Goal: Information Seeking & Learning: Learn about a topic

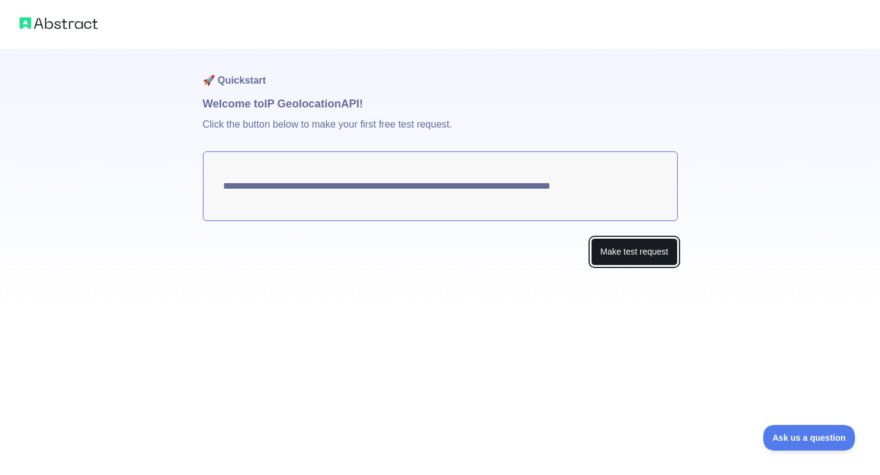
click at [621, 253] on button "Make test request" at bounding box center [634, 251] width 86 height 27
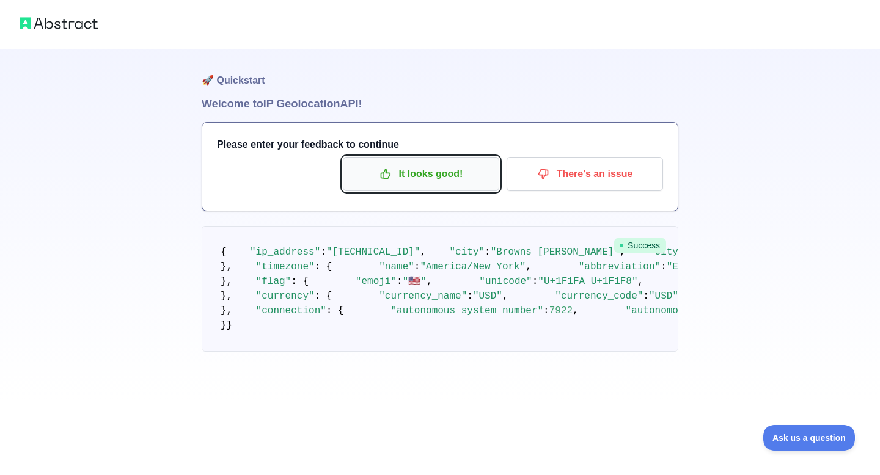
click at [451, 170] on p "It looks good!" at bounding box center [421, 174] width 138 height 21
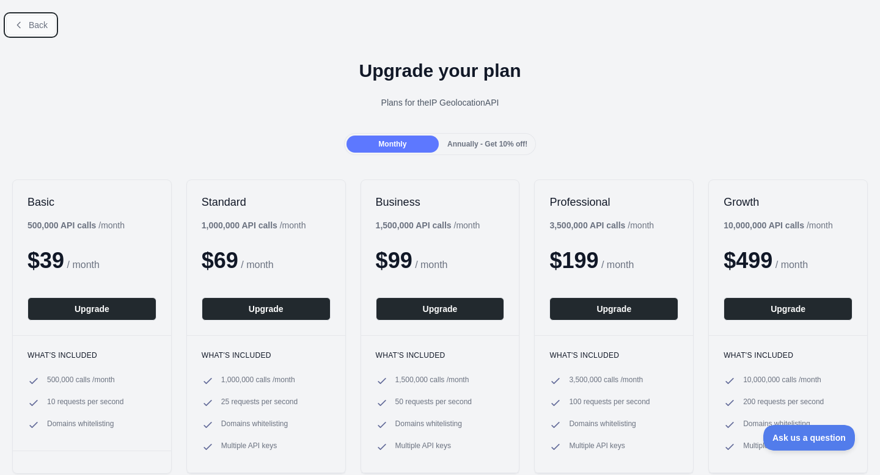
click at [24, 16] on button "Back" at bounding box center [30, 25] width 49 height 21
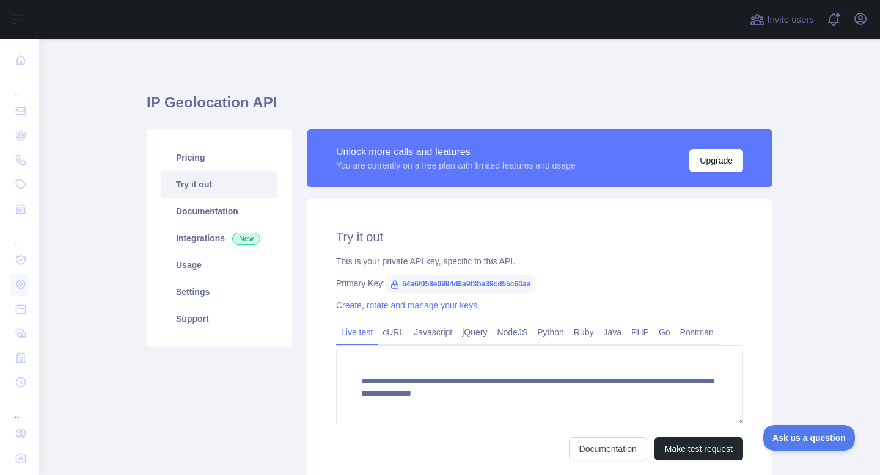
click at [202, 187] on link "Try it out" at bounding box center [219, 184] width 116 height 27
click at [773, 307] on div "**********" at bounding box center [539, 309] width 480 height 360
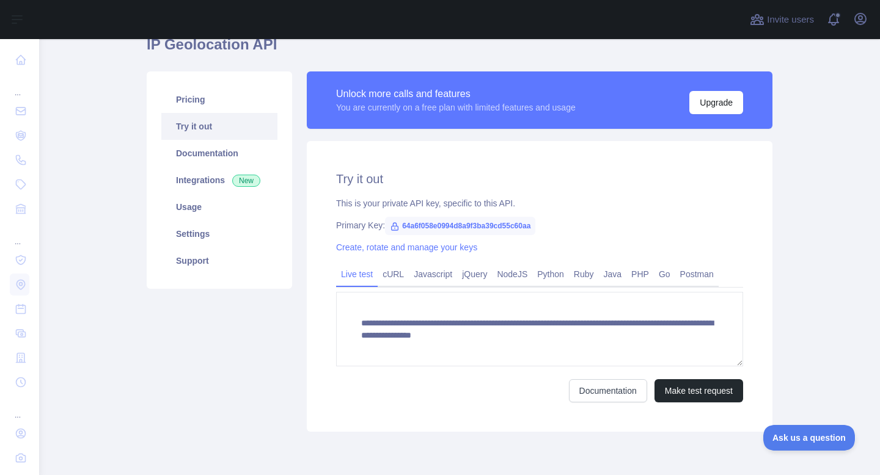
scroll to position [56, 0]
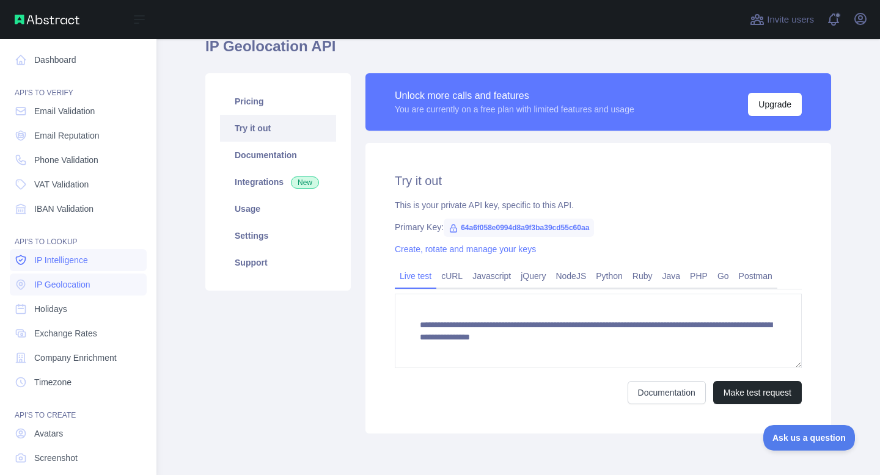
click at [71, 263] on span "IP Intelligence" at bounding box center [61, 260] width 54 height 12
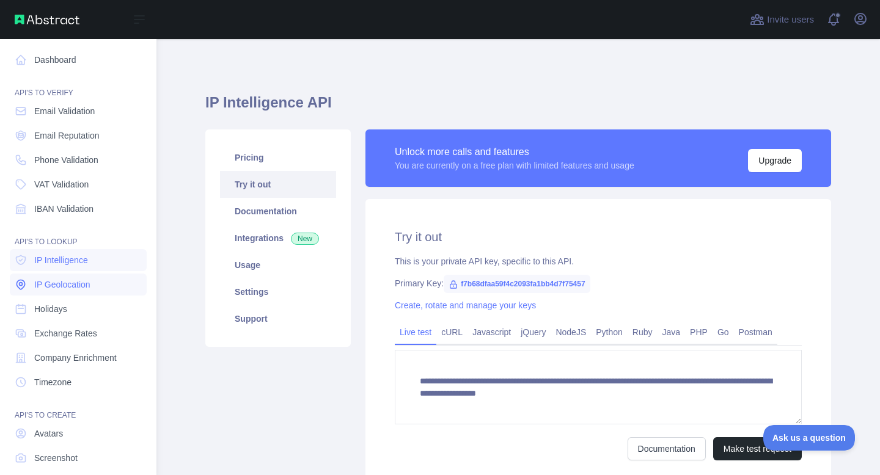
click at [46, 290] on span "IP Geolocation" at bounding box center [62, 285] width 56 height 12
click at [70, 285] on span "IP Geolocation" at bounding box center [62, 285] width 56 height 12
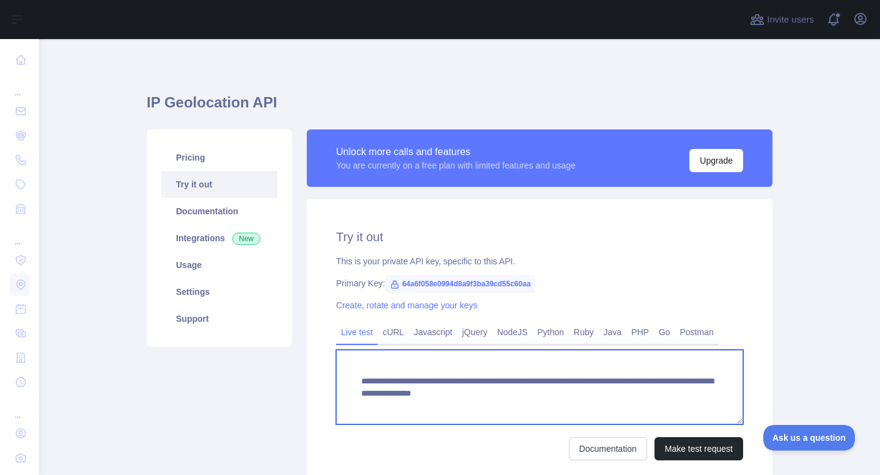
click at [352, 375] on textarea "**********" at bounding box center [539, 387] width 407 height 75
drag, startPoint x: 613, startPoint y: 395, endPoint x: 658, endPoint y: 409, distance: 47.3
click at [658, 409] on textarea "**********" at bounding box center [539, 387] width 407 height 75
click at [611, 394] on textarea "**********" at bounding box center [539, 387] width 407 height 75
drag, startPoint x: 611, startPoint y: 393, endPoint x: 668, endPoint y: 395, distance: 56.2
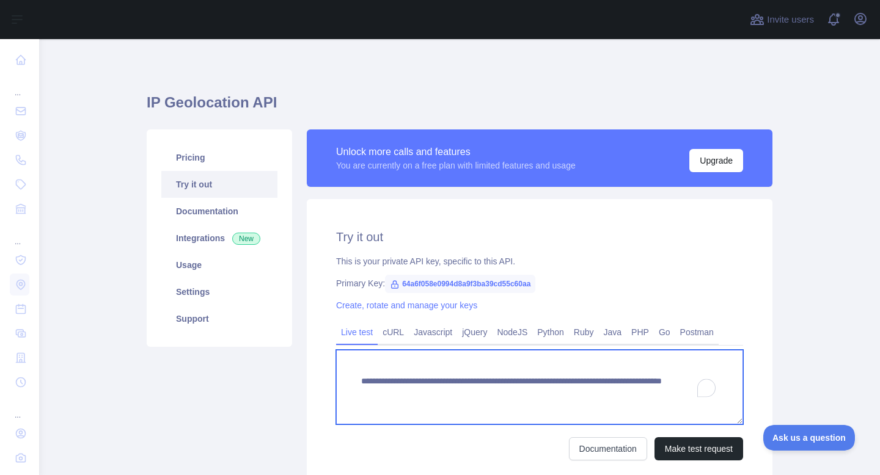
click at [667, 395] on textarea "**********" at bounding box center [539, 387] width 407 height 75
type textarea "**********"
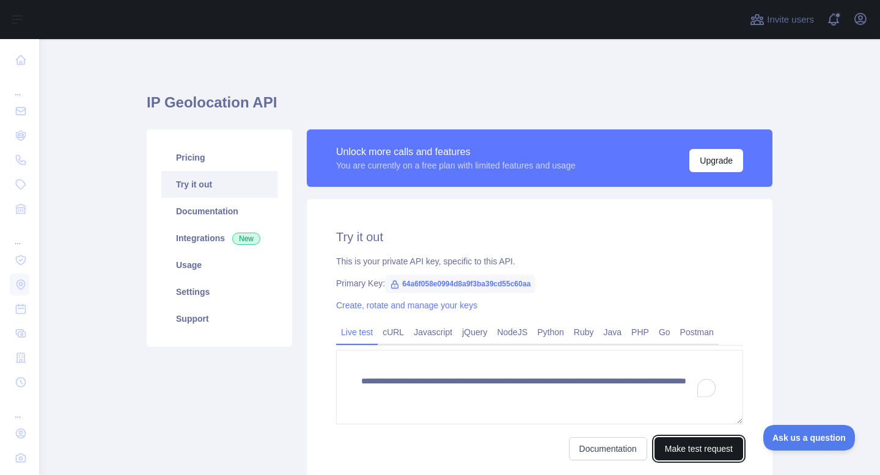
click at [706, 445] on button "Make test request" at bounding box center [698, 448] width 89 height 23
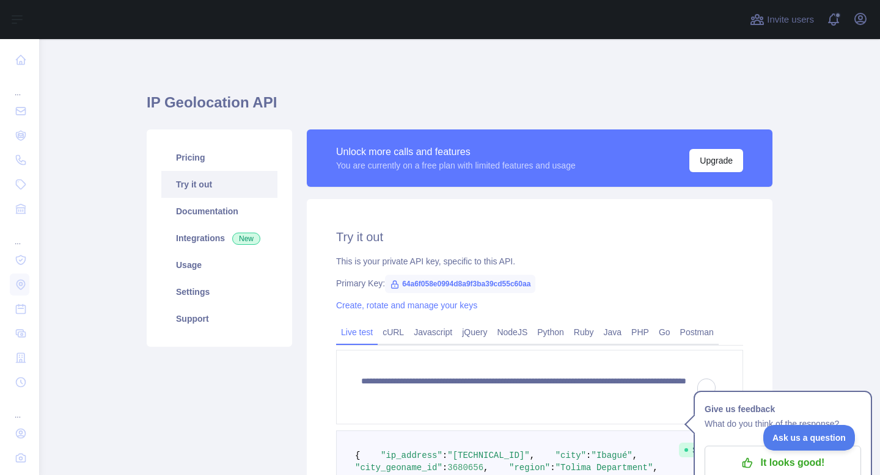
click at [825, 332] on main "**********" at bounding box center [459, 257] width 841 height 436
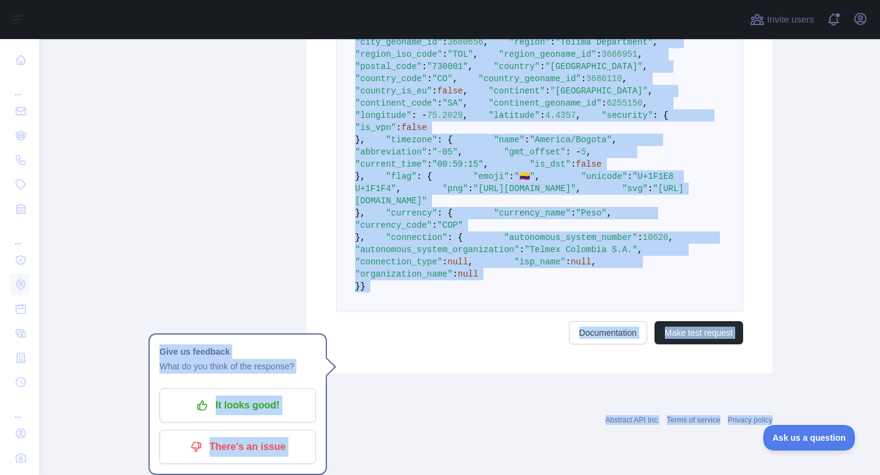
scroll to position [720, 0]
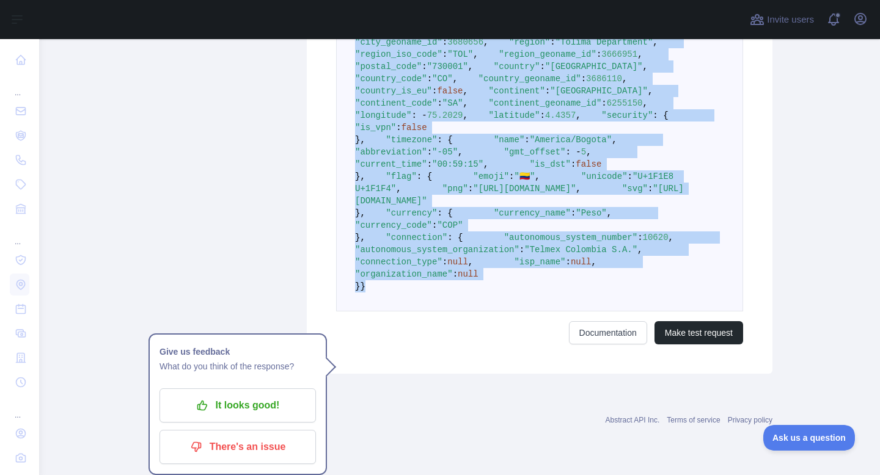
drag, startPoint x: 374, startPoint y: 197, endPoint x: 544, endPoint y: 294, distance: 196.5
click at [544, 294] on pre "{ "ip_address" : "[TECHNICAL_ID]" , "city" : "Ibagué" , "city_geoname_id" : 368…" at bounding box center [539, 158] width 407 height 307
copy code ""lo_ipsumdo" : "168.39.41.47" , "sita" : "Consec" , "adip_elitsed_do" : 5186918…"
click at [577, 345] on link "Documentation" at bounding box center [608, 332] width 78 height 23
click at [249, 395] on p "It looks good!" at bounding box center [238, 405] width 138 height 21
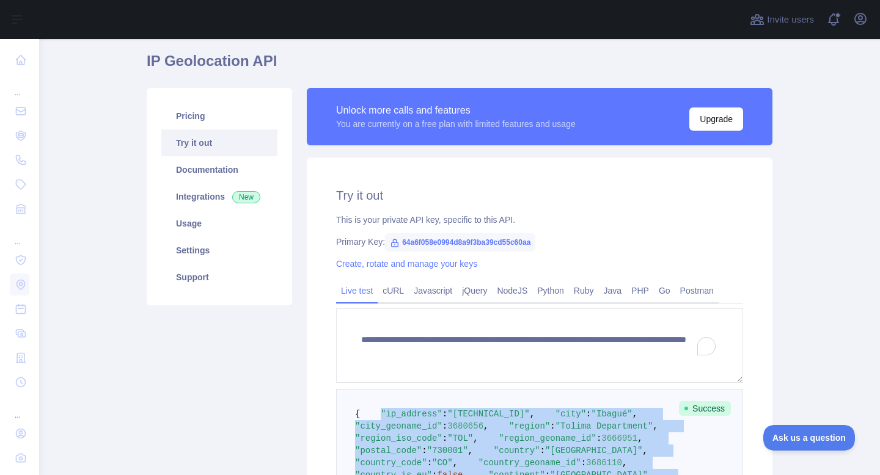
scroll to position [36, 0]
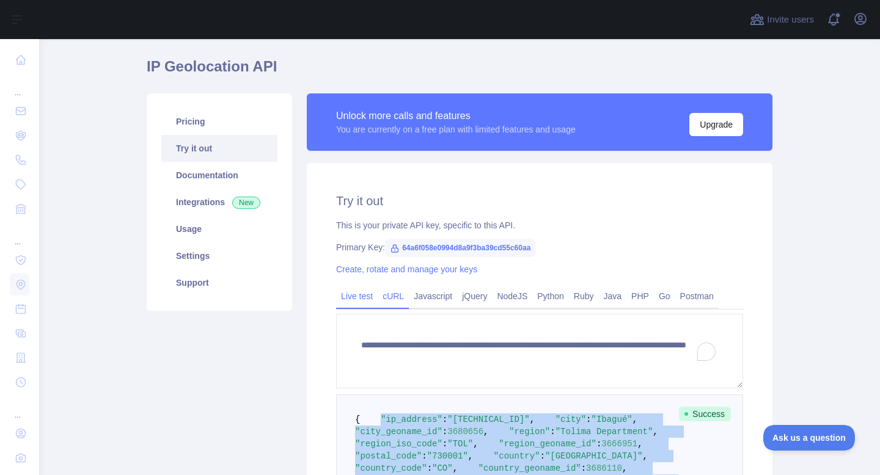
click at [389, 301] on link "cURL" at bounding box center [393, 296] width 31 height 20
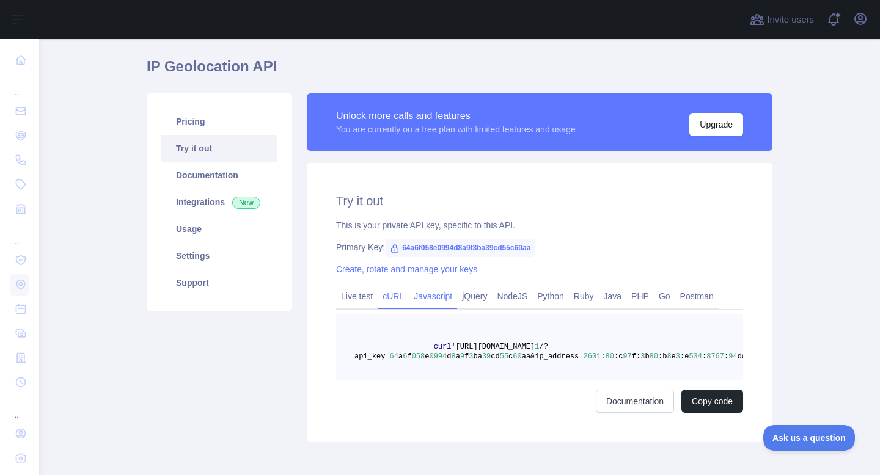
click at [436, 296] on link "Javascript" at bounding box center [433, 296] width 48 height 20
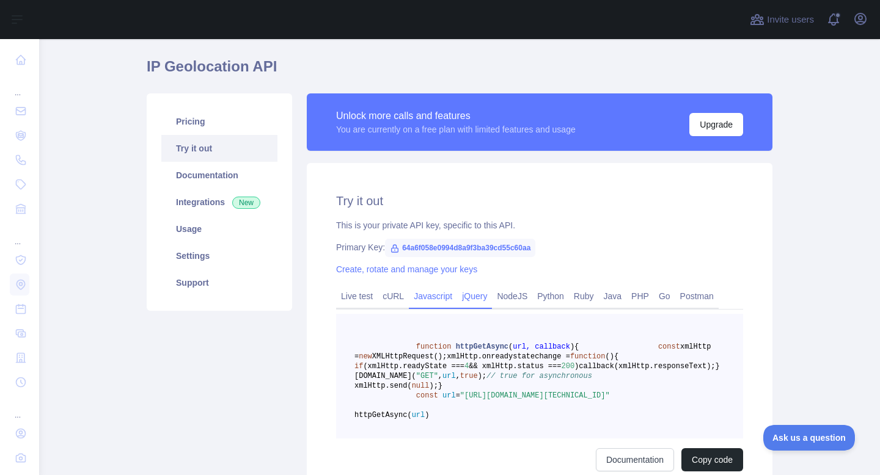
click at [470, 293] on link "jQuery" at bounding box center [474, 296] width 35 height 20
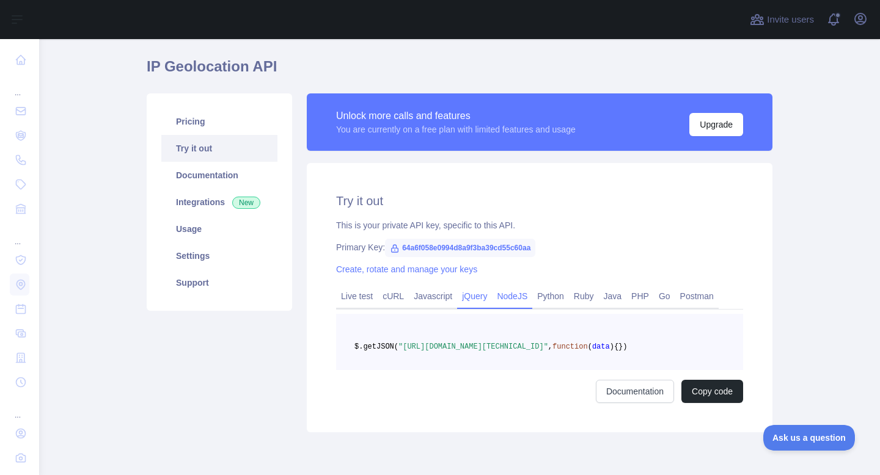
click at [516, 294] on link "NodeJS" at bounding box center [512, 296] width 40 height 20
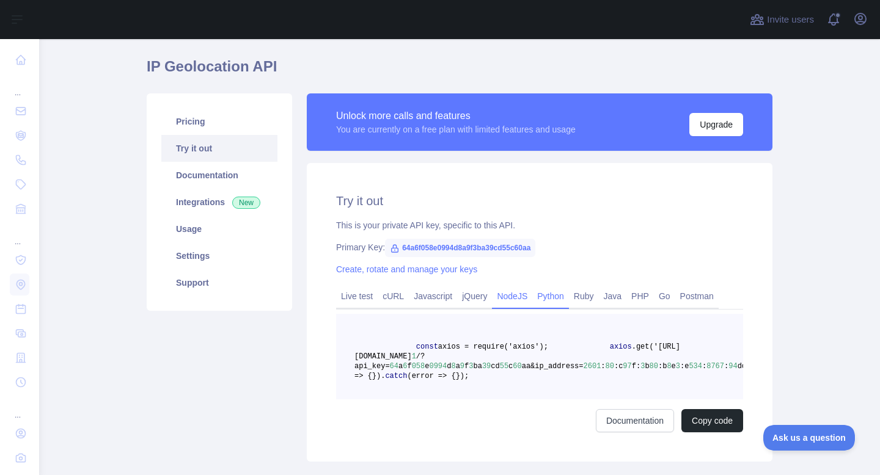
click at [557, 296] on link "Python" at bounding box center [550, 296] width 37 height 20
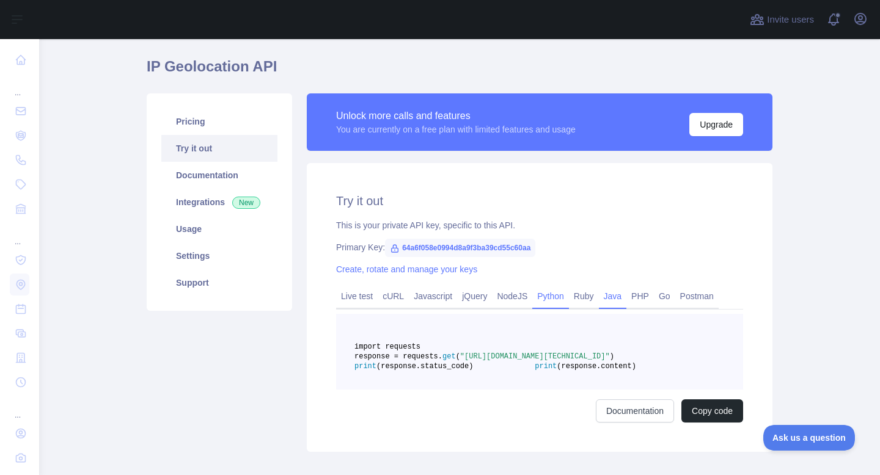
click at [625, 292] on link "Java" at bounding box center [613, 296] width 28 height 20
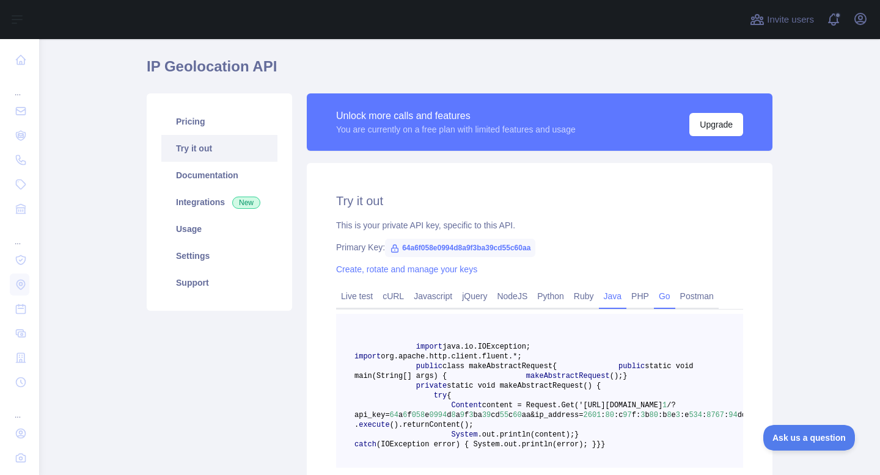
click at [668, 296] on link "Go" at bounding box center [664, 296] width 21 height 20
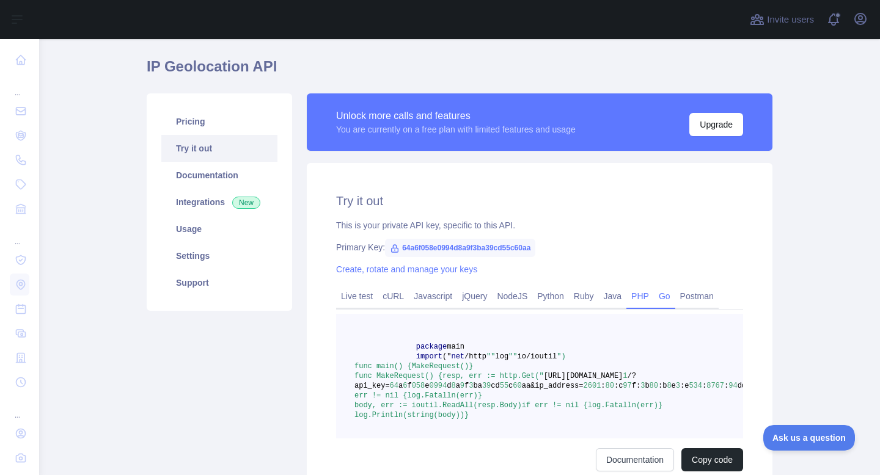
click at [650, 293] on link "PHP" at bounding box center [639, 296] width 27 height 20
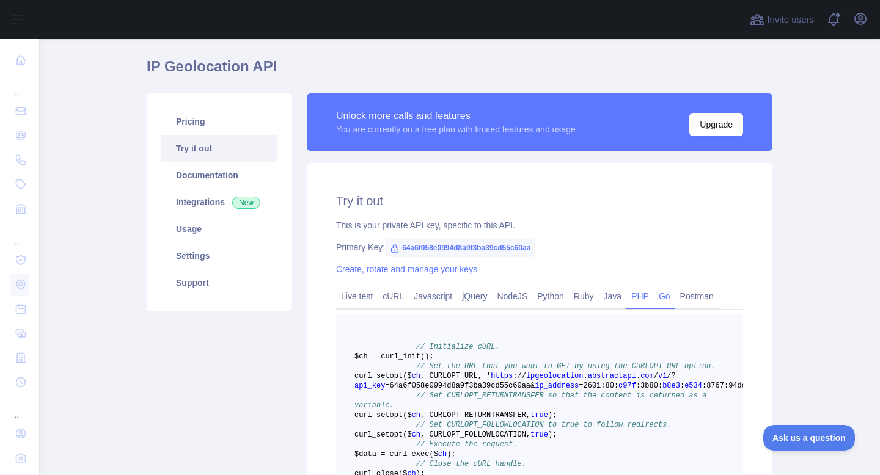
click at [675, 294] on link "Go" at bounding box center [664, 296] width 21 height 20
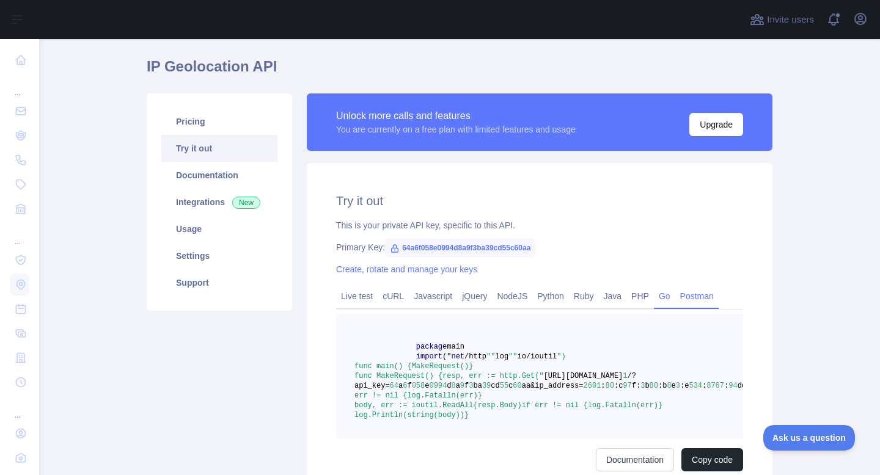
click at [704, 296] on link "Postman" at bounding box center [696, 296] width 43 height 20
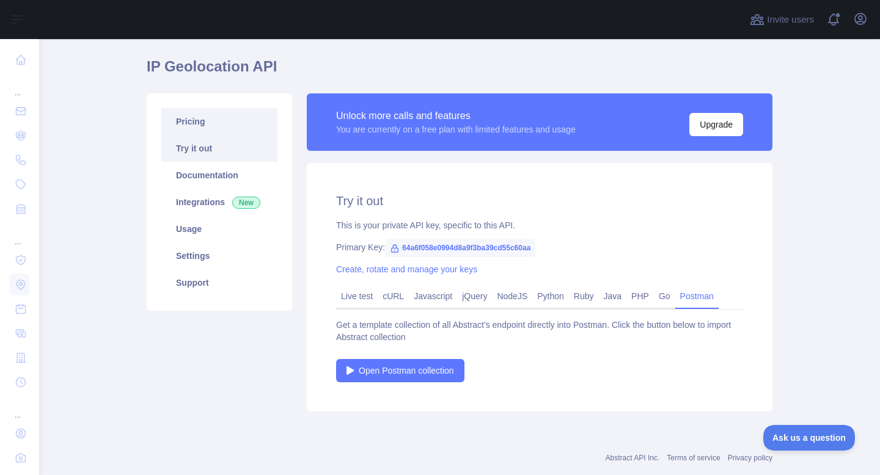
click at [196, 120] on link "Pricing" at bounding box center [219, 121] width 116 height 27
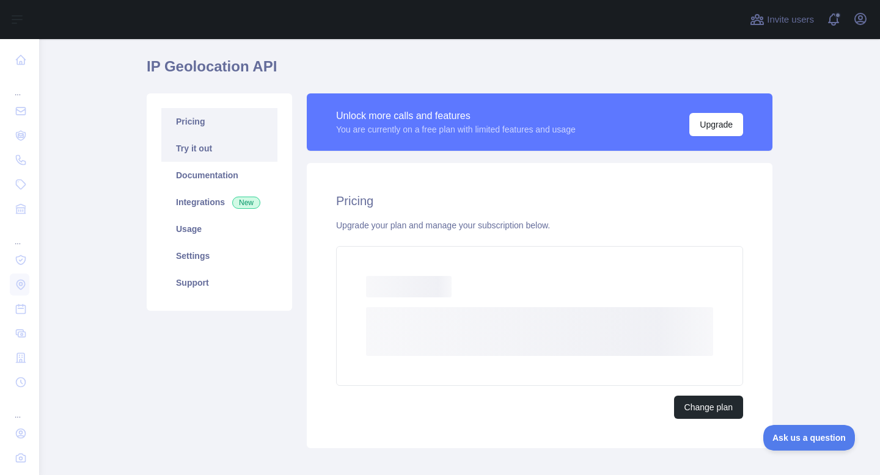
click at [193, 148] on link "Try it out" at bounding box center [219, 148] width 116 height 27
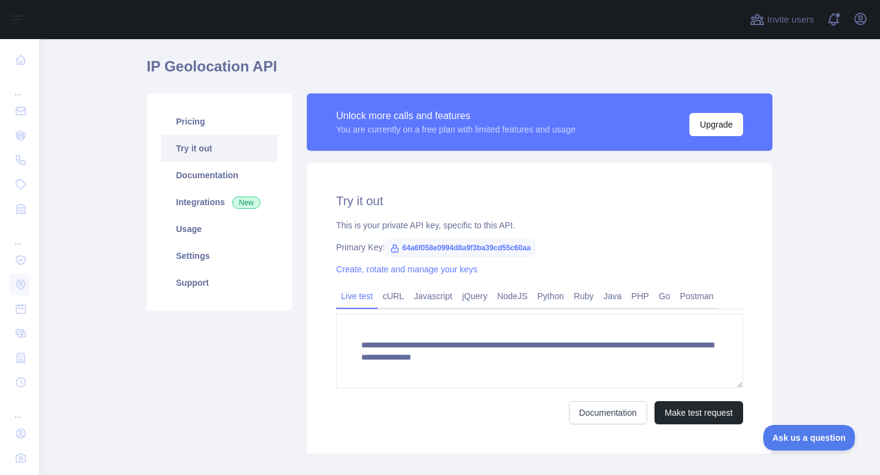
click at [193, 148] on link "Try it out" at bounding box center [219, 148] width 116 height 27
